Goal: Information Seeking & Learning: Learn about a topic

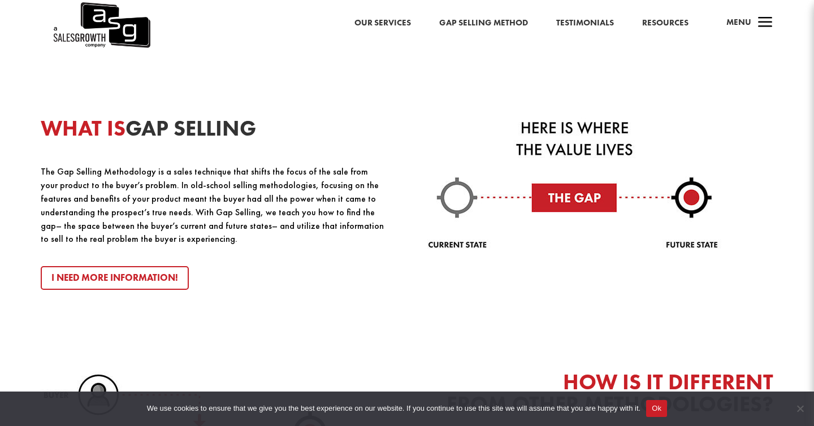
scroll to position [1188, 0]
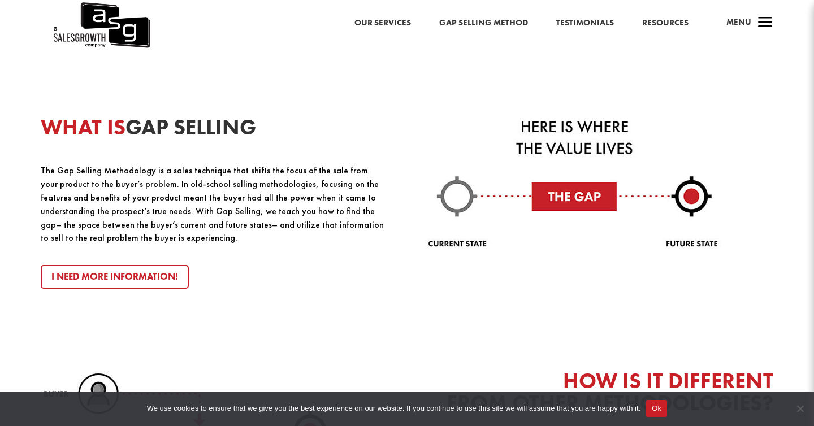
click at [491, 23] on link "Gap Selling Method" at bounding box center [483, 23] width 89 height 15
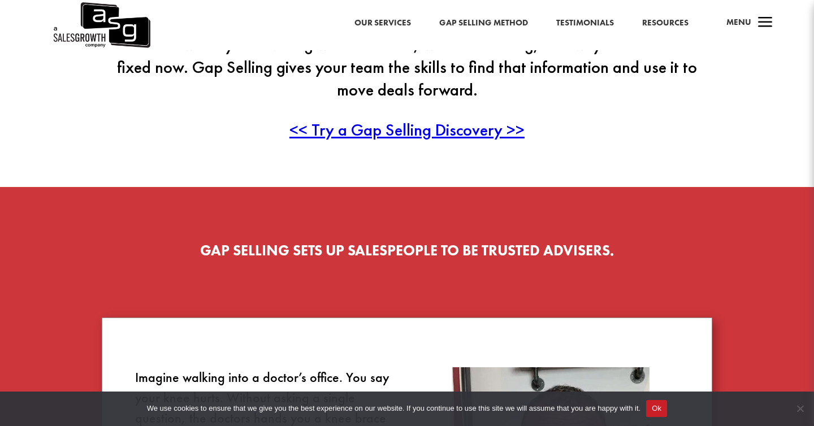
scroll to position [379, 0]
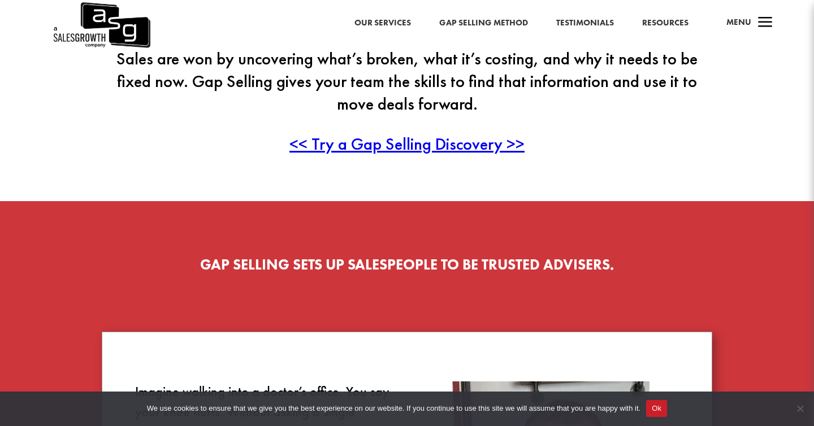
click at [451, 144] on span "<< Try a Gap Selling Discovery >>" at bounding box center [407, 144] width 235 height 22
